Goal: Manage account settings

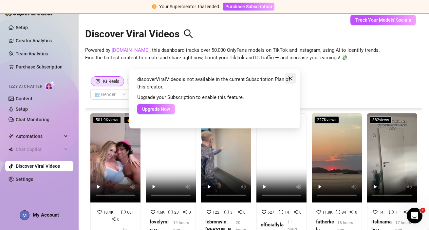
click at [289, 77] on icon "close" at bounding box center [291, 78] width 4 height 4
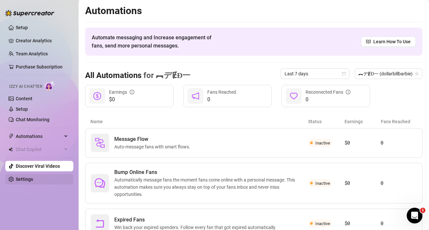
click at [24, 181] on link "Settings" at bounding box center [24, 179] width 17 height 5
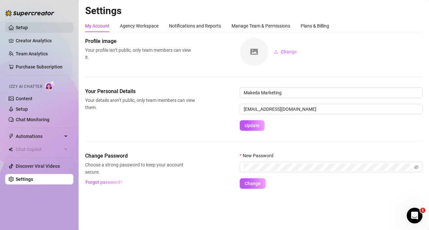
click at [28, 28] on link "Setup" at bounding box center [22, 27] width 12 height 5
